Goal: Find specific page/section: Find specific page/section

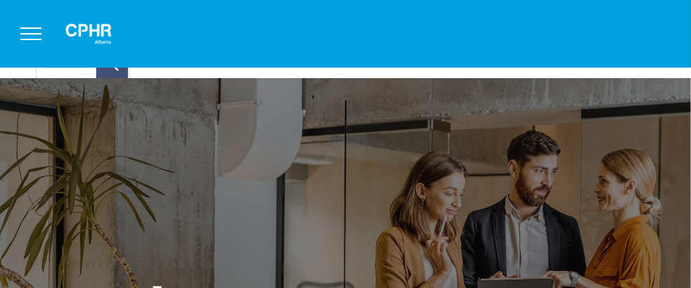
click at [30, 33] on span "menu" at bounding box center [30, 33] width 21 height 1
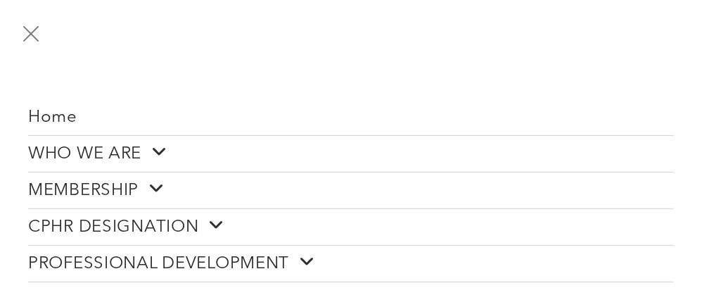
click at [167, 155] on span at bounding box center [154, 152] width 26 height 18
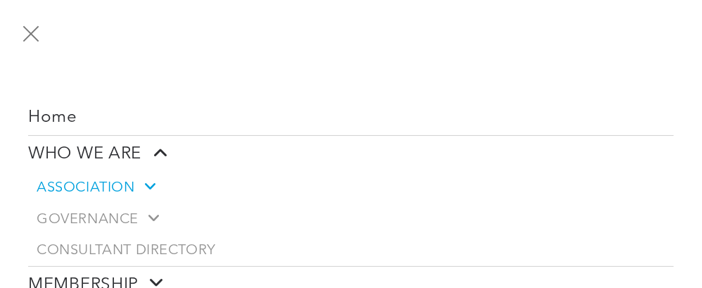
click at [153, 186] on span at bounding box center [145, 186] width 20 height 15
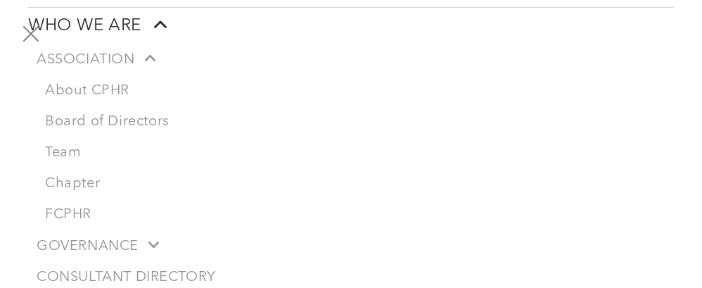
scroll to position [145, 0]
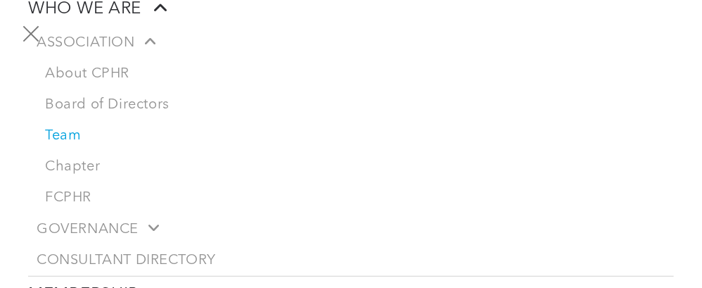
click at [59, 131] on link "Team" at bounding box center [355, 135] width 637 height 31
